Goal: Navigation & Orientation: Find specific page/section

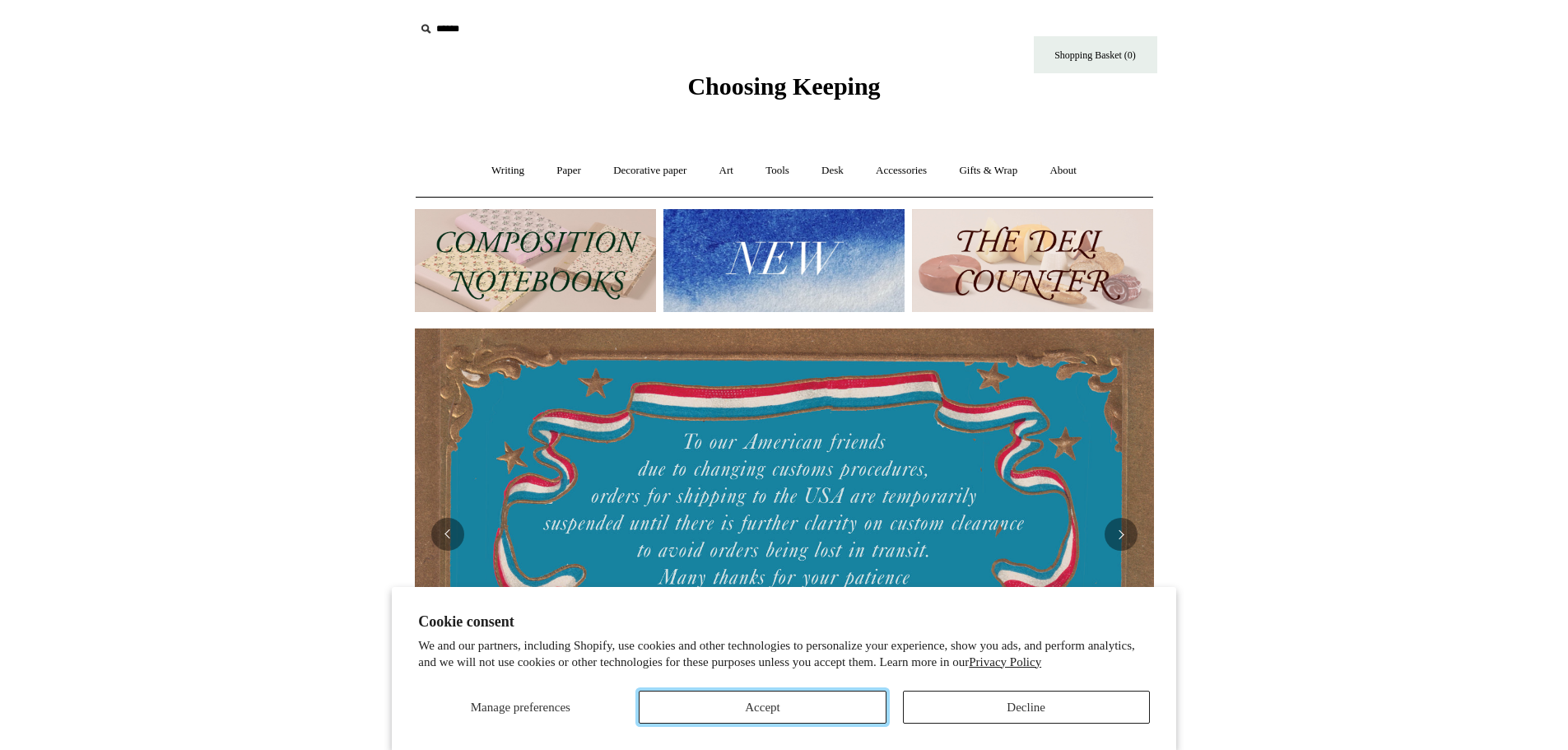
click at [803, 707] on button "Accept" at bounding box center [762, 707] width 247 height 33
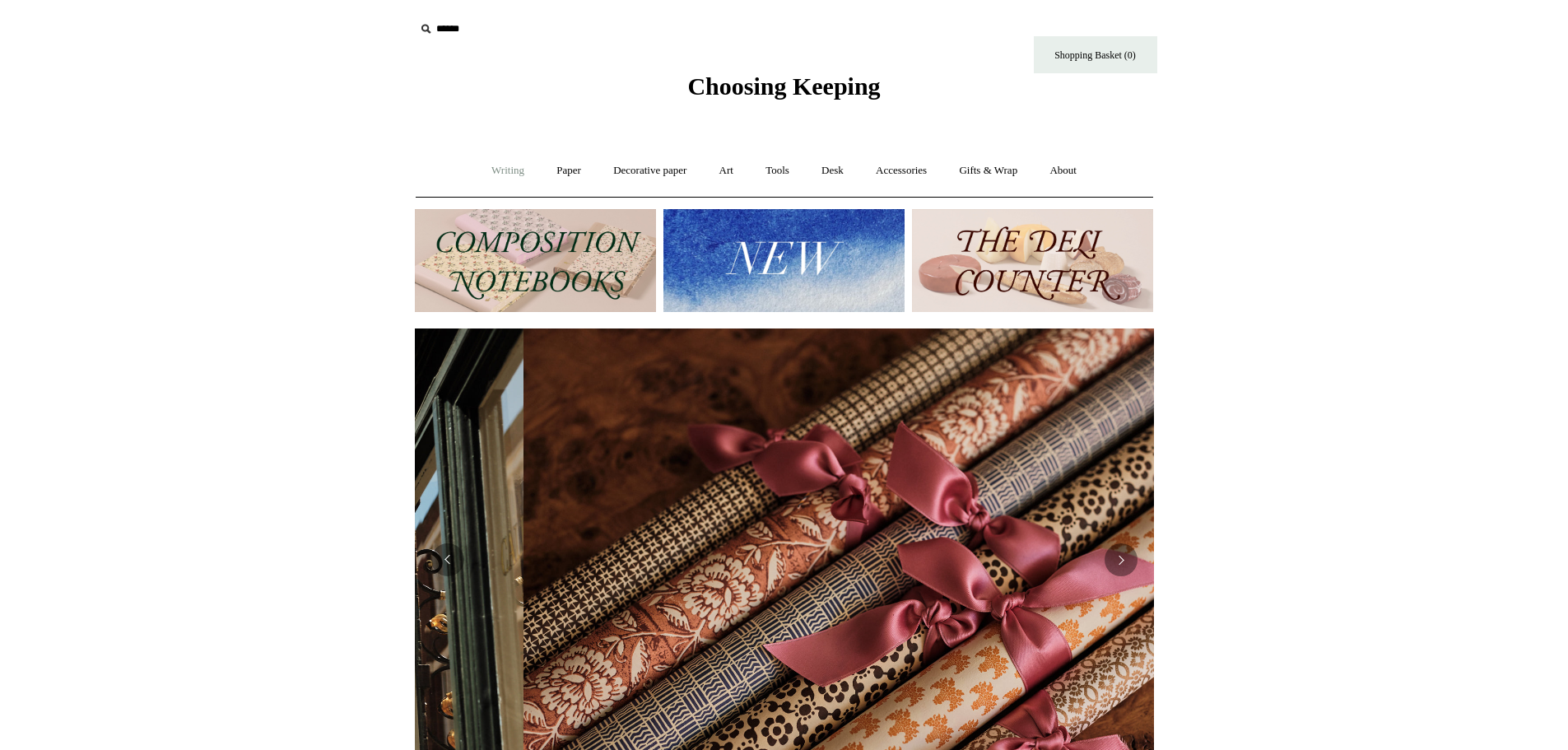
scroll to position [0, 1478]
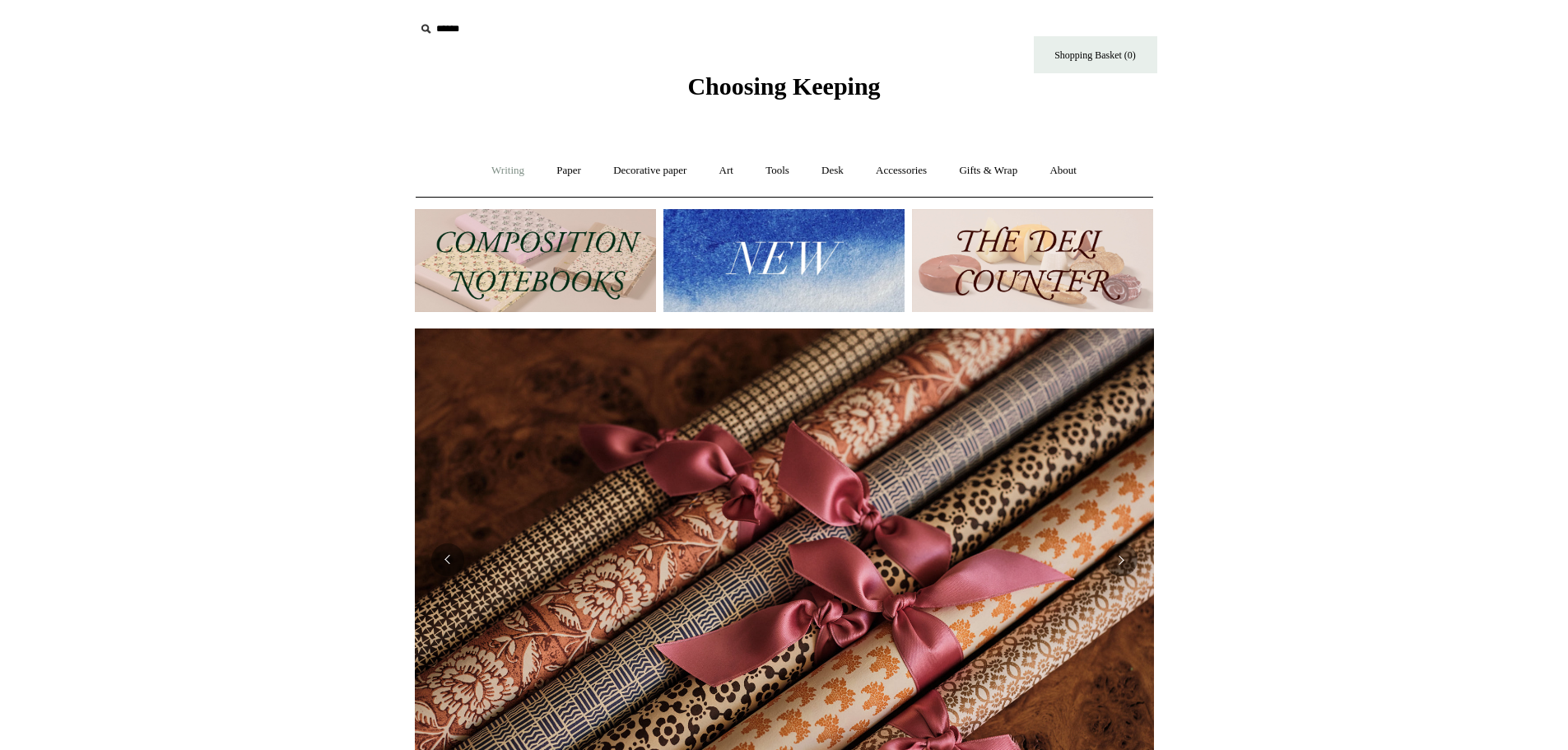
click at [502, 180] on link "Writing +" at bounding box center [508, 171] width 63 height 44
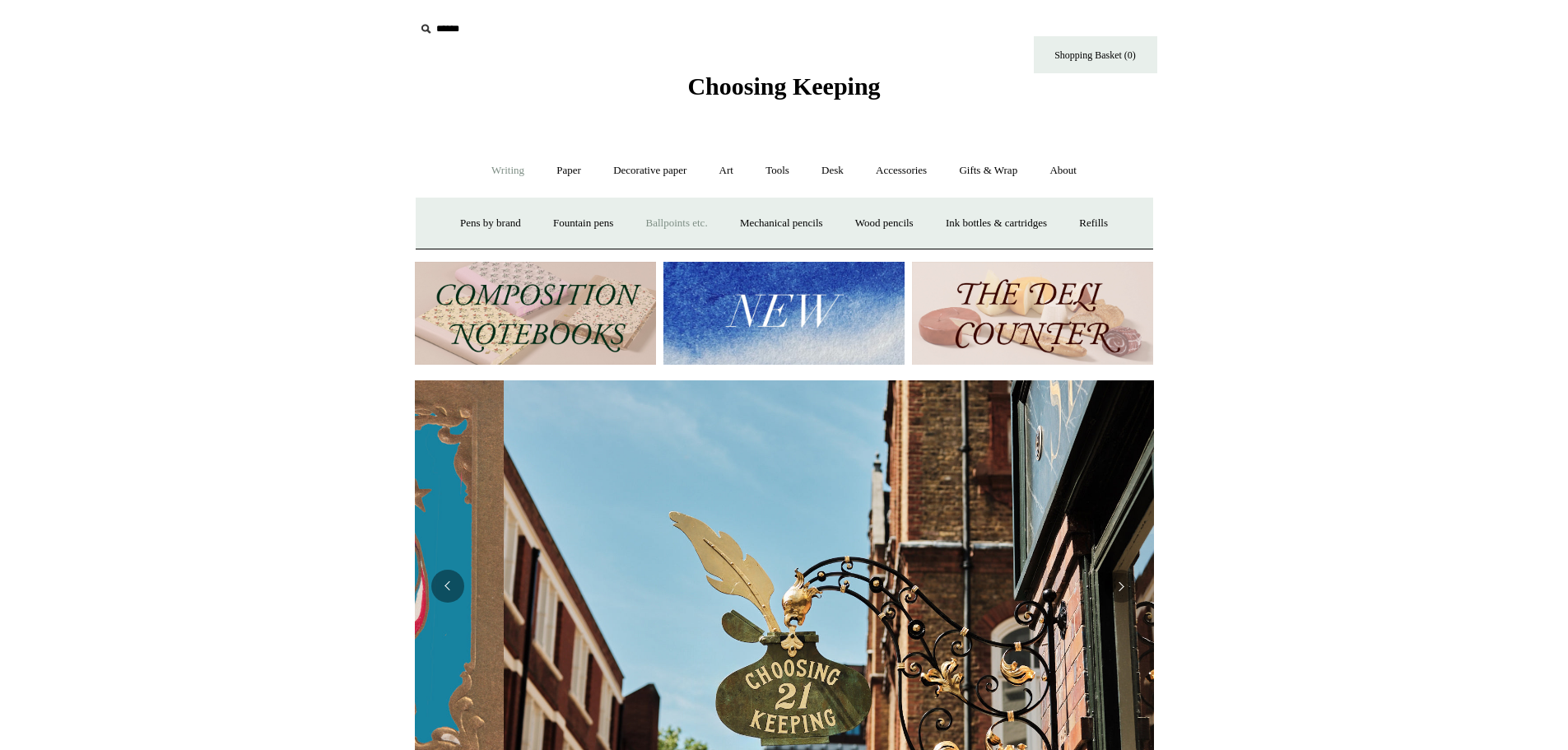
scroll to position [0, 739]
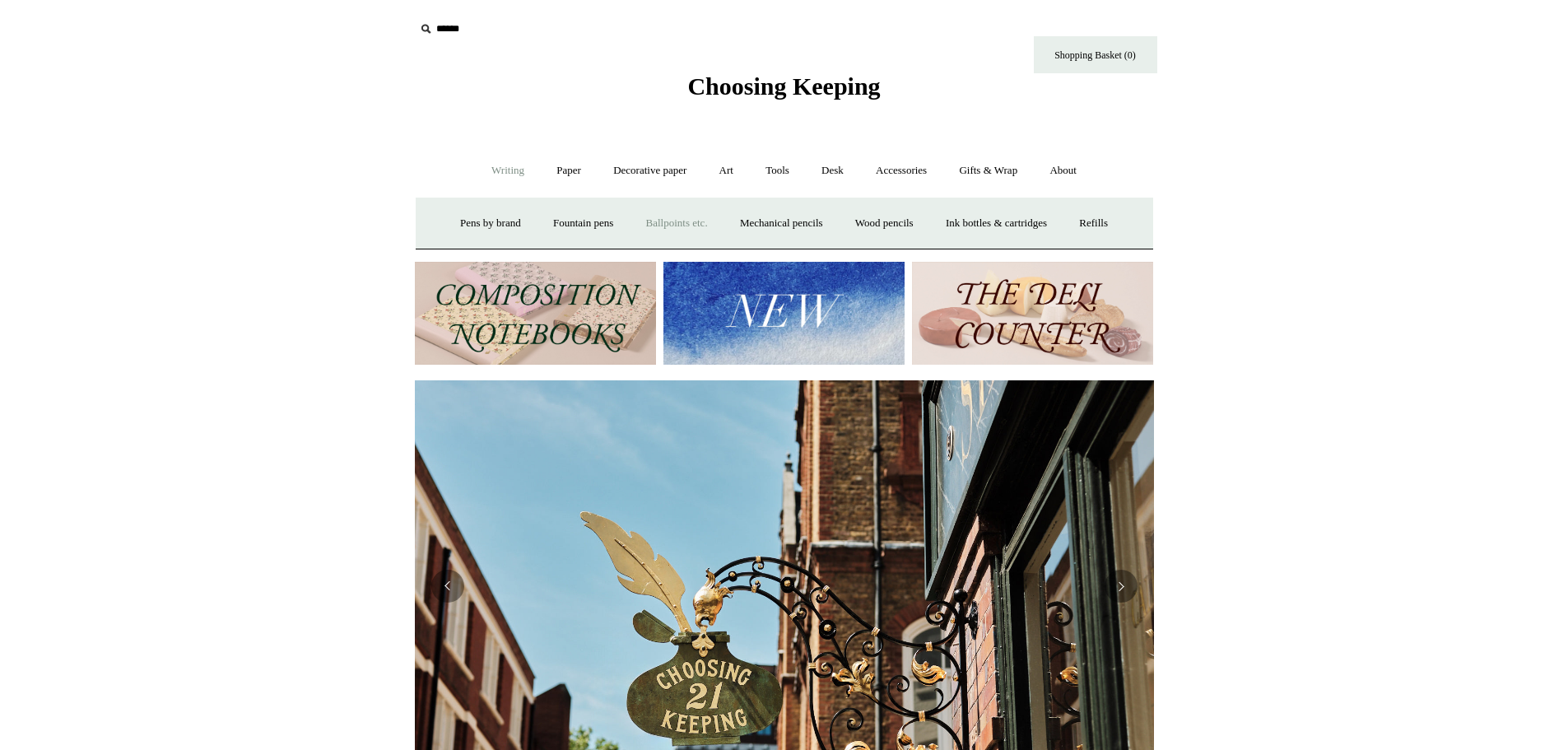
click at [666, 216] on link "Ballpoints etc. +" at bounding box center [677, 223] width 91 height 44
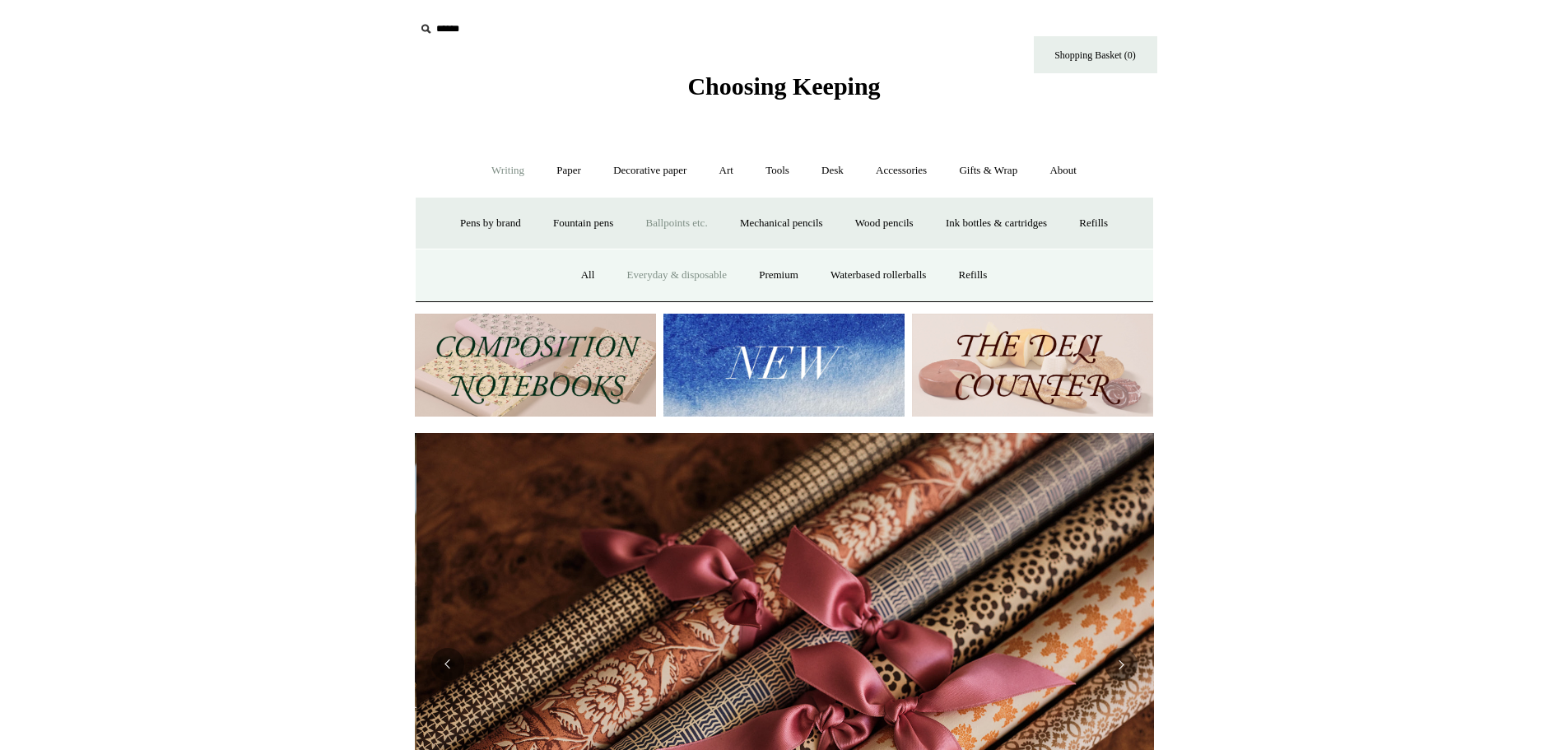
scroll to position [0, 1478]
click at [666, 274] on link "Everyday & disposable" at bounding box center [677, 276] width 129 height 44
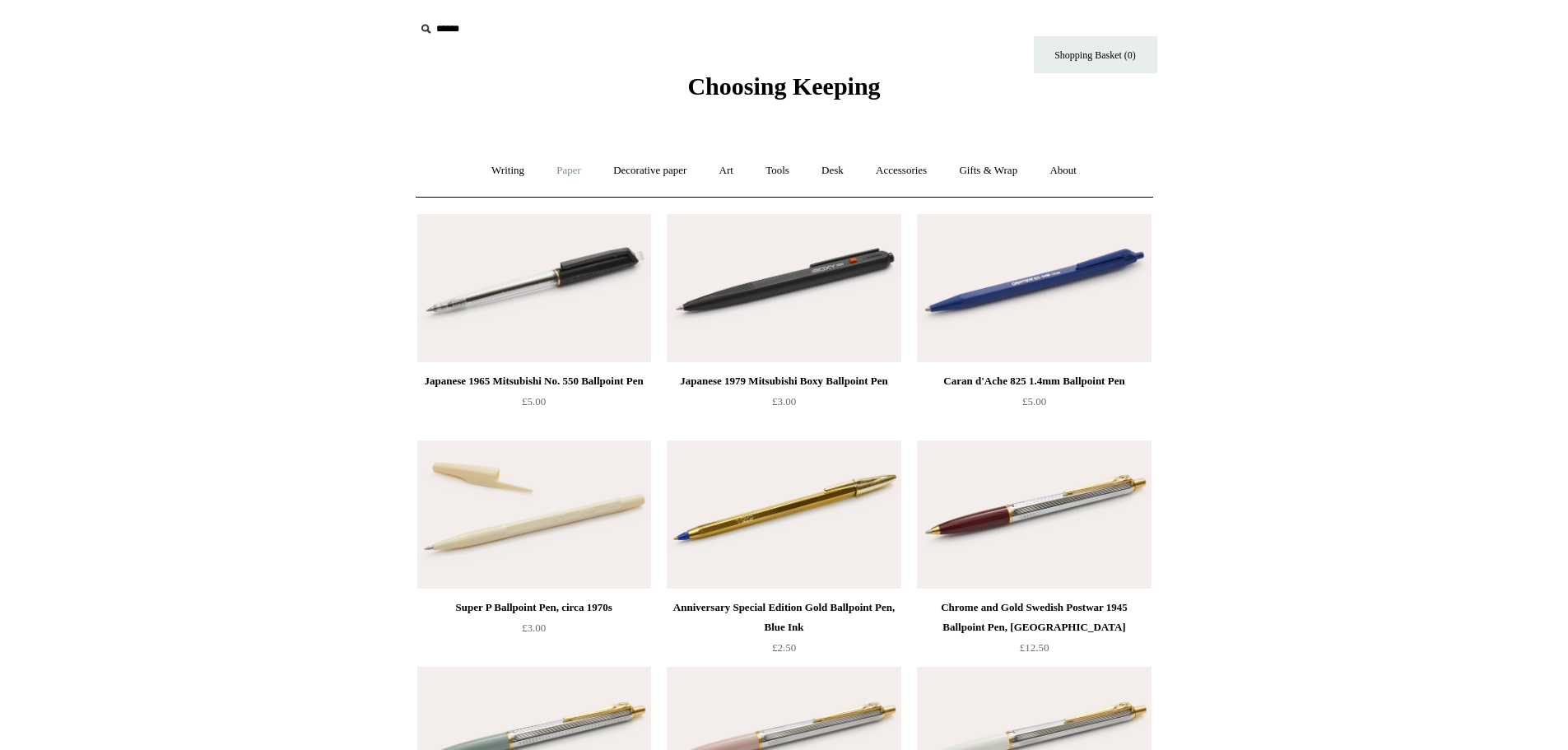
click at [562, 170] on link "Paper +" at bounding box center [568, 171] width 54 height 44
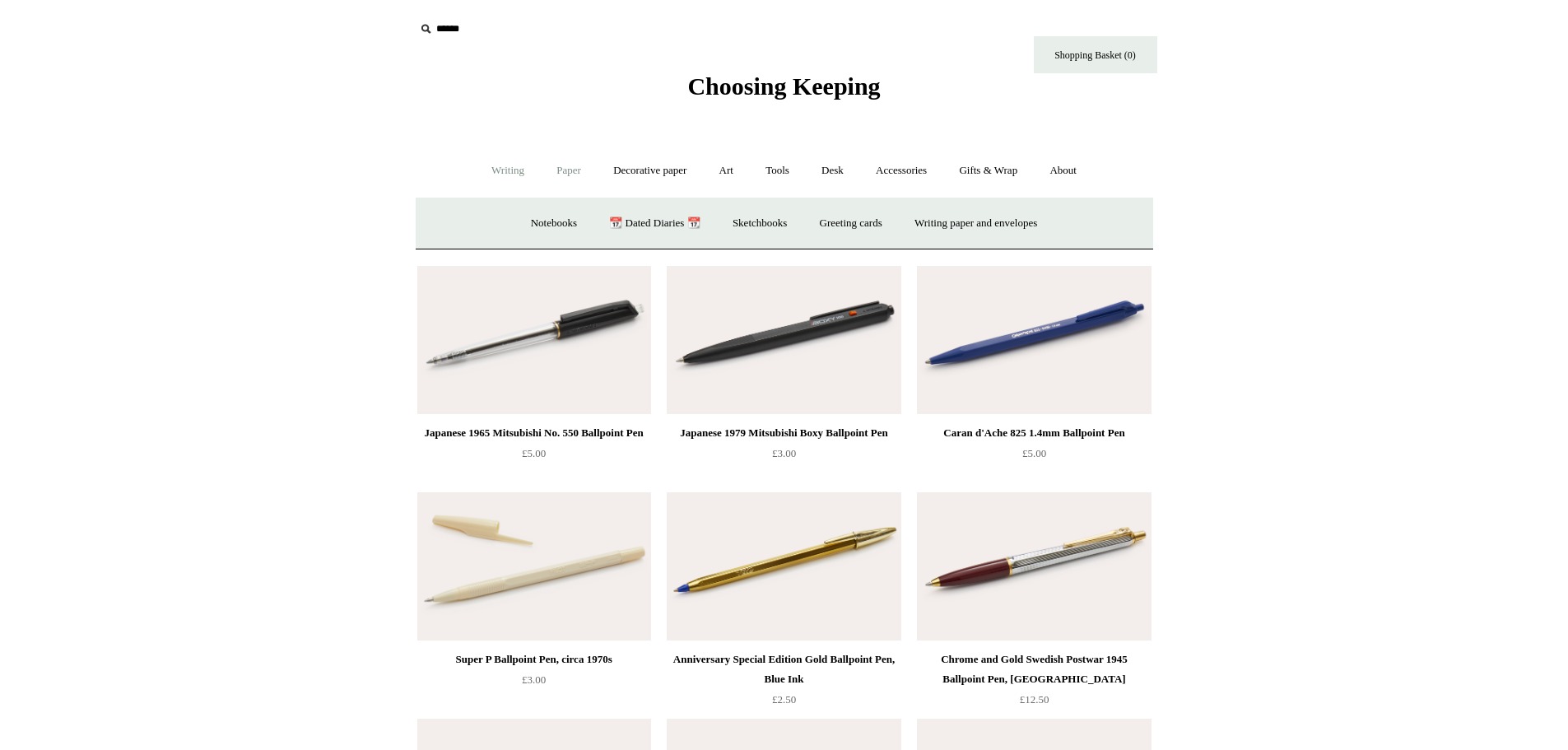
click at [490, 177] on link "Writing +" at bounding box center [508, 171] width 63 height 44
click at [539, 226] on link "Fountain pens +" at bounding box center [584, 223] width 90 height 44
